Goal: Transaction & Acquisition: Purchase product/service

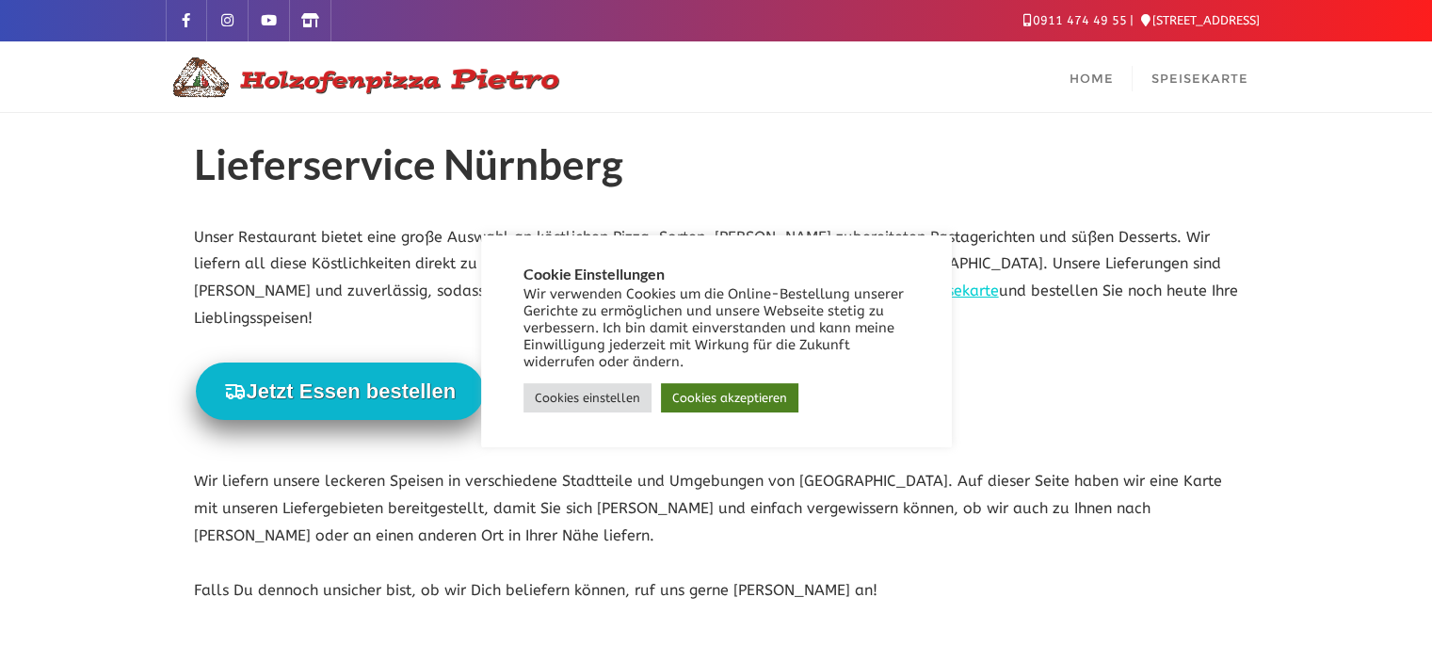
click at [745, 402] on link "Cookies akzeptieren" at bounding box center [729, 397] width 137 height 29
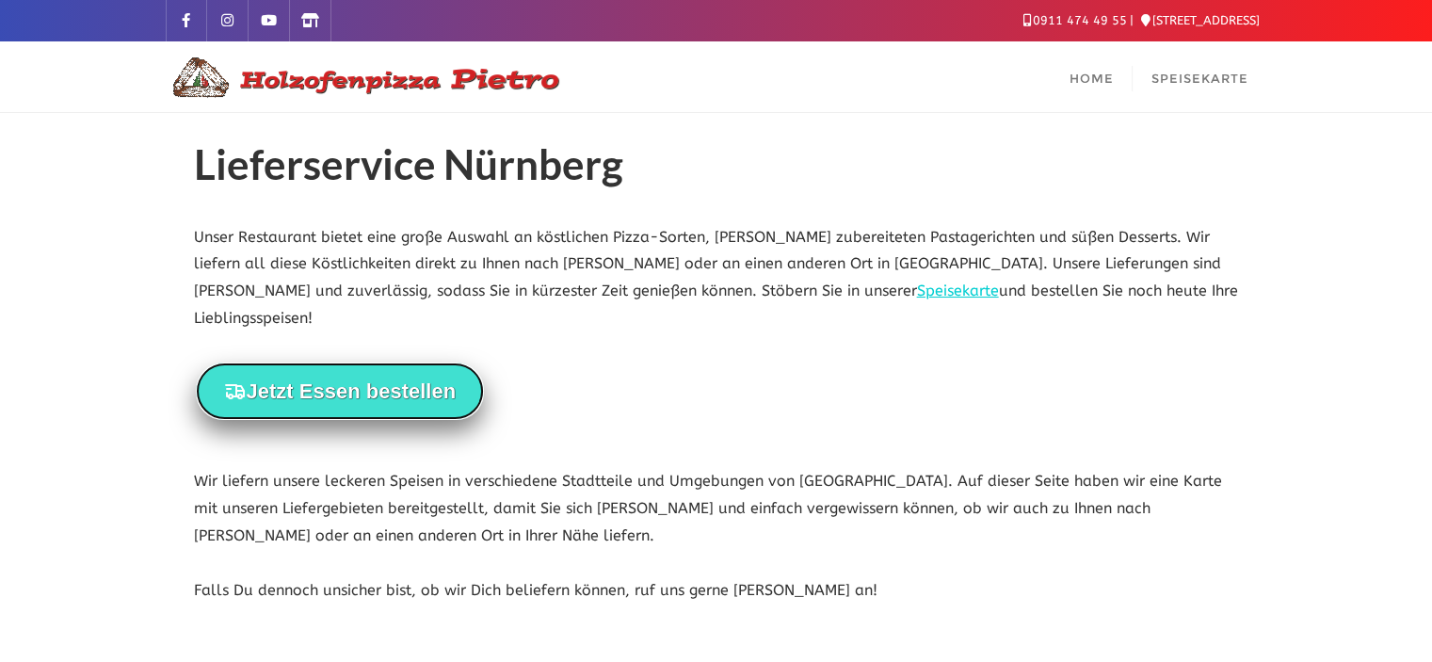
click at [456, 362] on button "Jetzt Essen bestellen" at bounding box center [340, 390] width 289 height 57
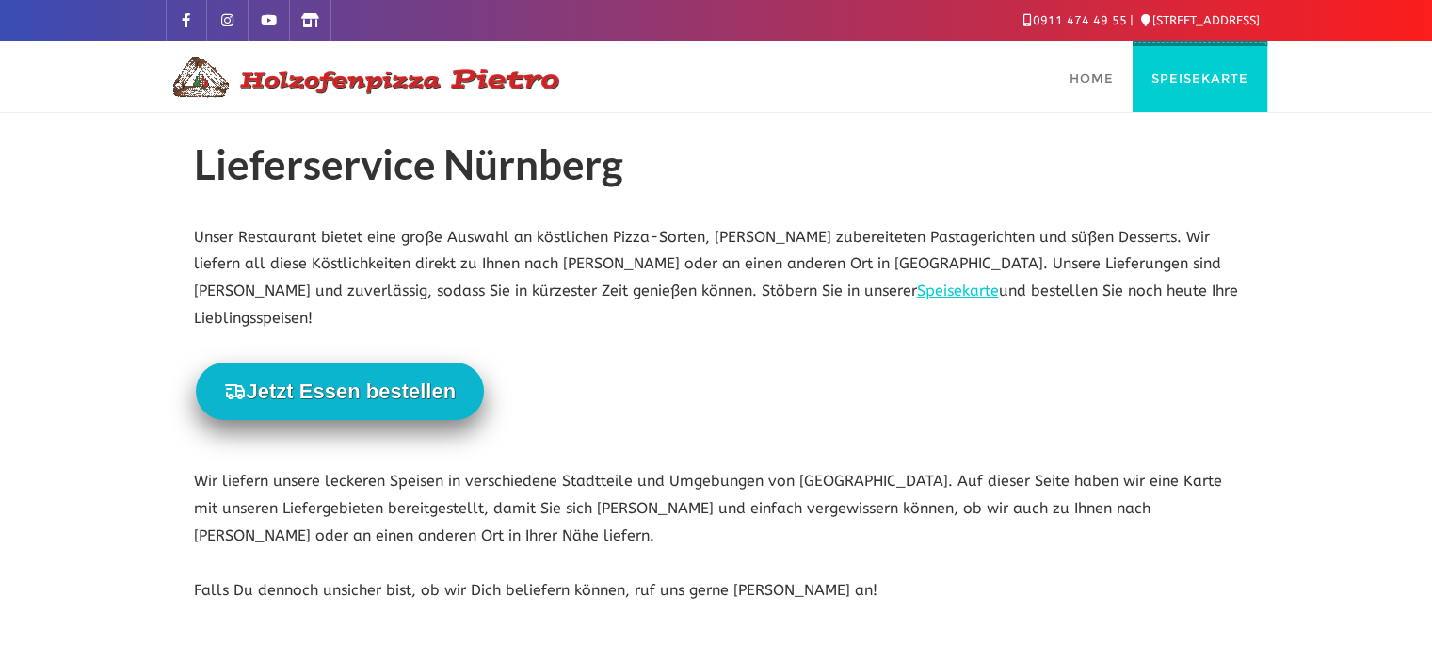
click at [1192, 75] on span "Speisekarte" at bounding box center [1199, 78] width 97 height 15
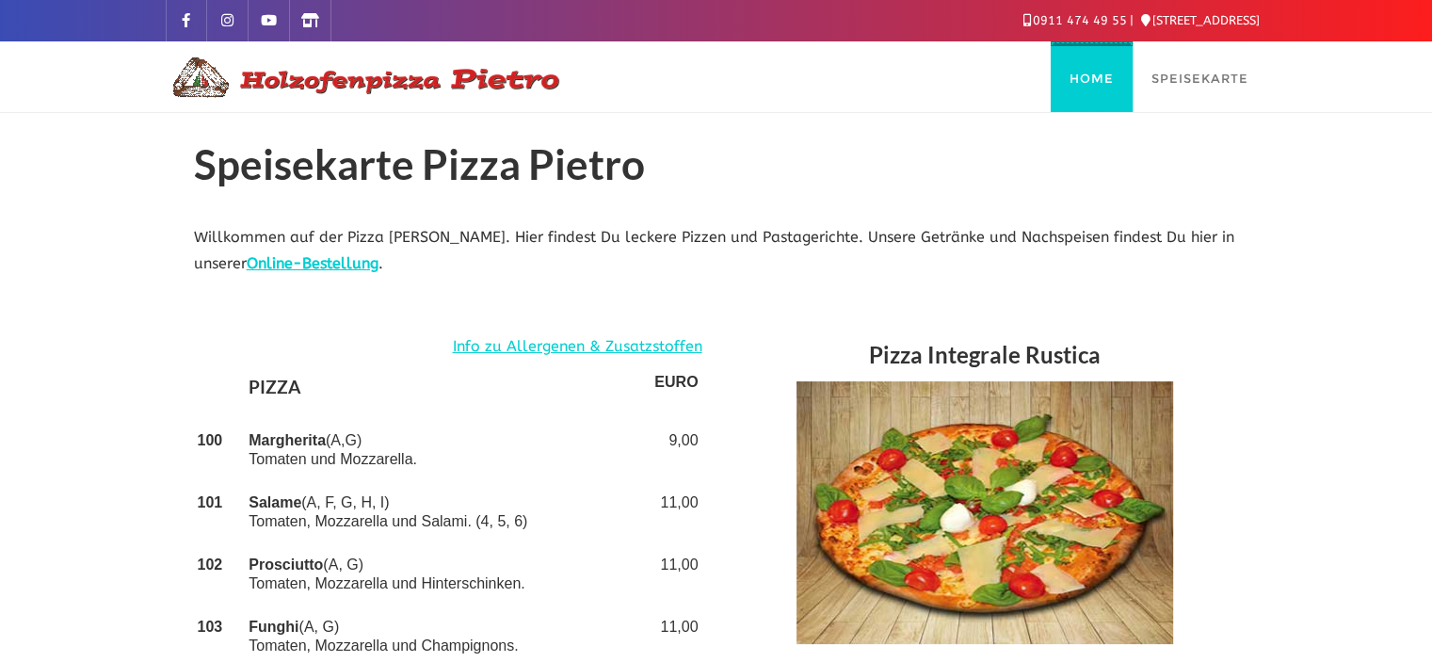
click at [1113, 85] on span "Home" at bounding box center [1091, 78] width 44 height 15
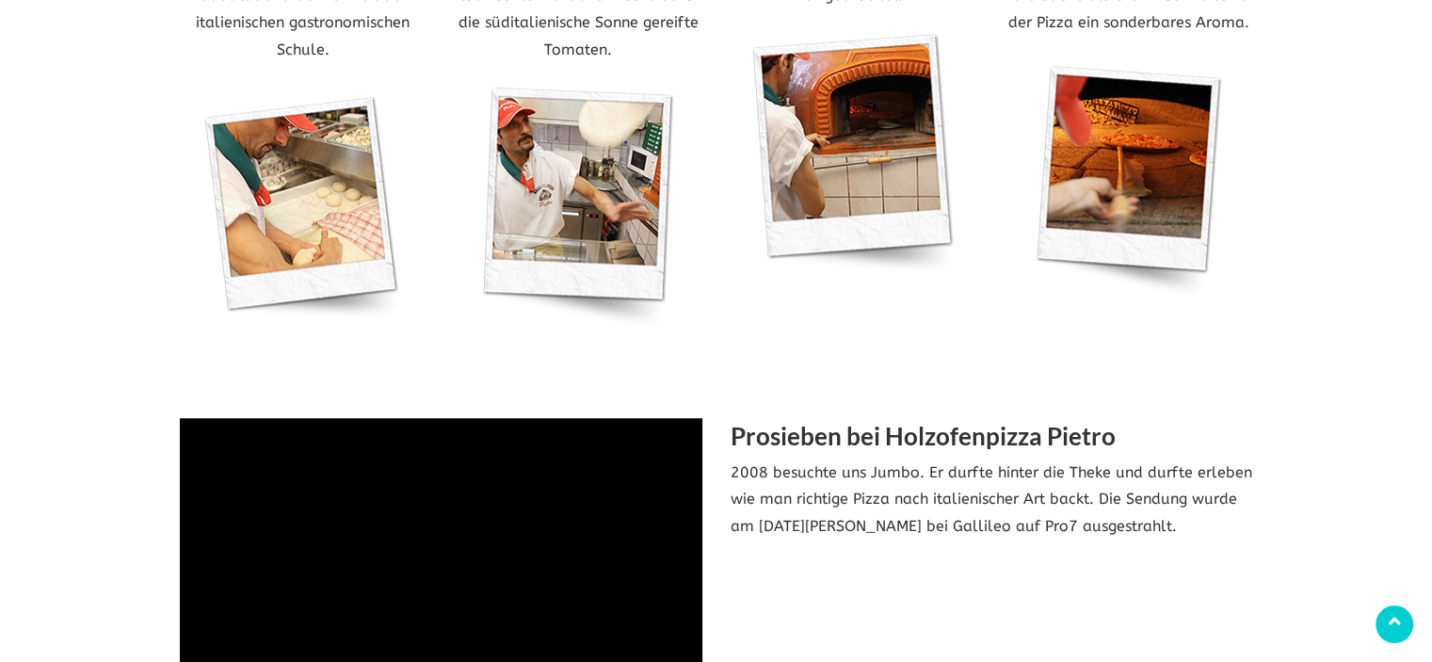
scroll to position [1224, 0]
